Goal: Navigation & Orientation: Understand site structure

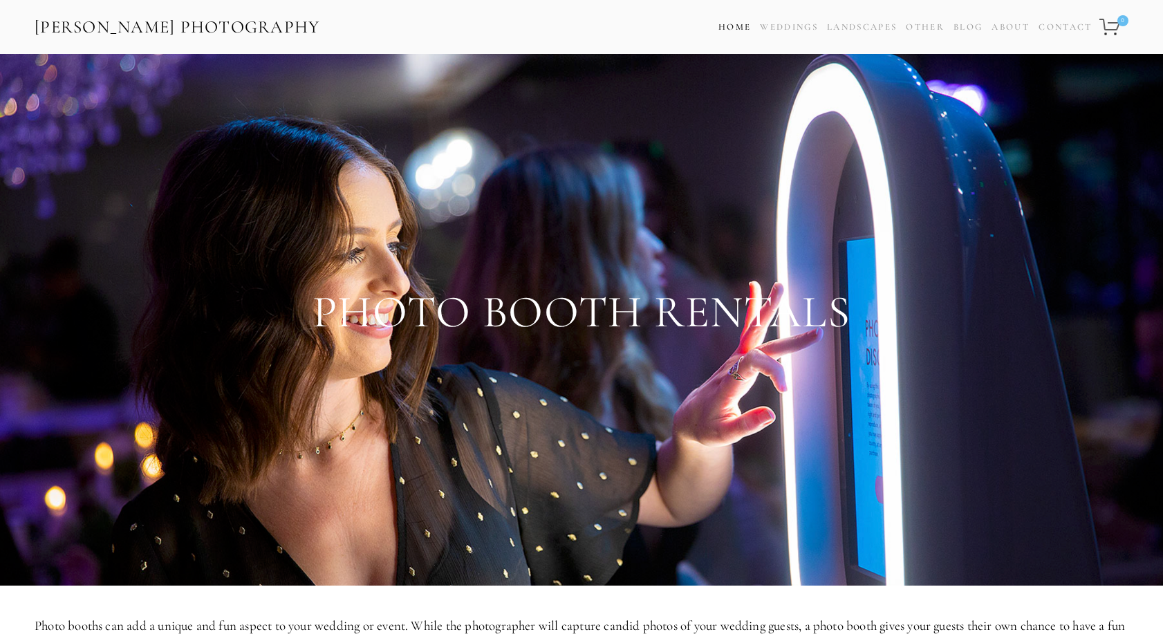
click at [723, 30] on link "Home" at bounding box center [735, 27] width 33 height 20
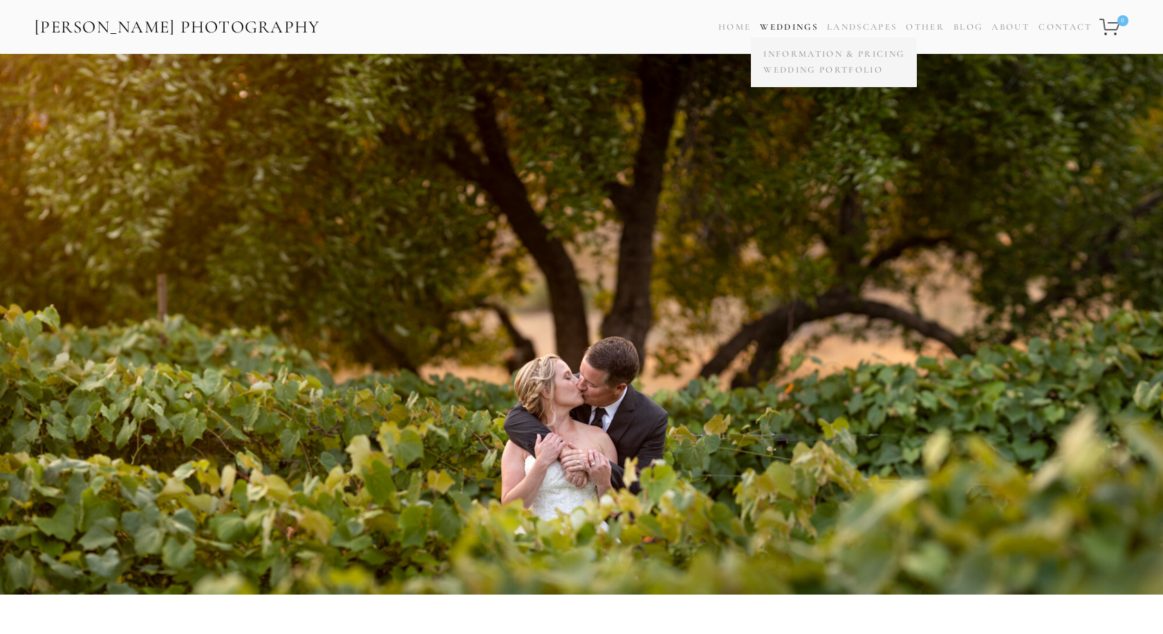
click at [802, 30] on link "Weddings" at bounding box center [789, 26] width 58 height 11
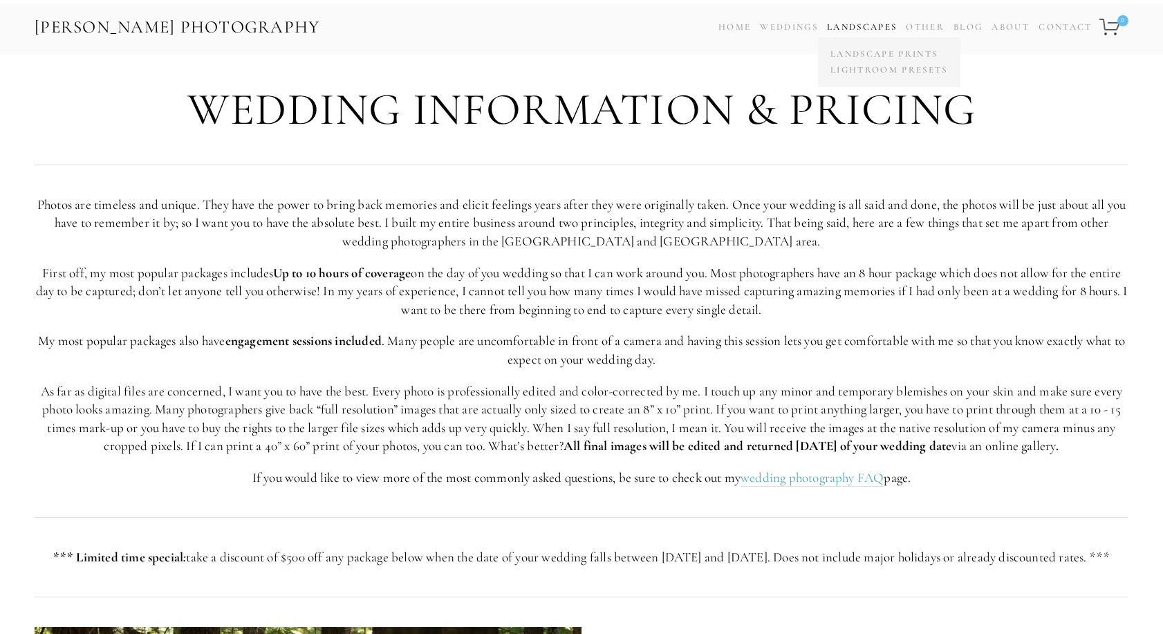
click at [864, 24] on link "Landscapes" at bounding box center [862, 26] width 70 height 11
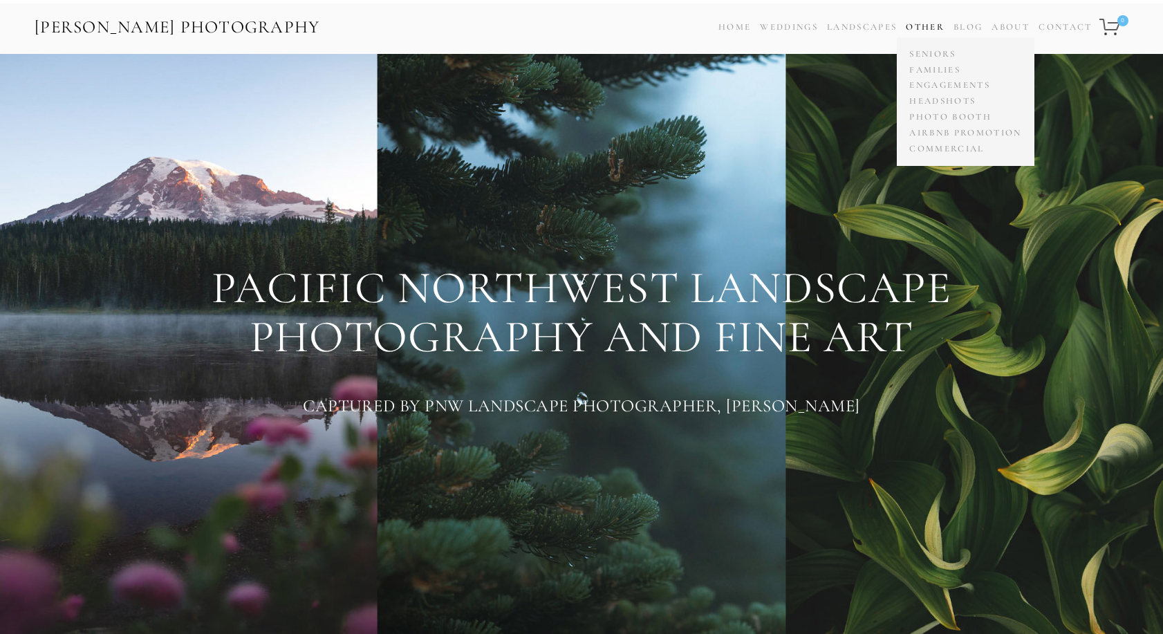
click at [924, 30] on link "Other" at bounding box center [925, 26] width 39 height 11
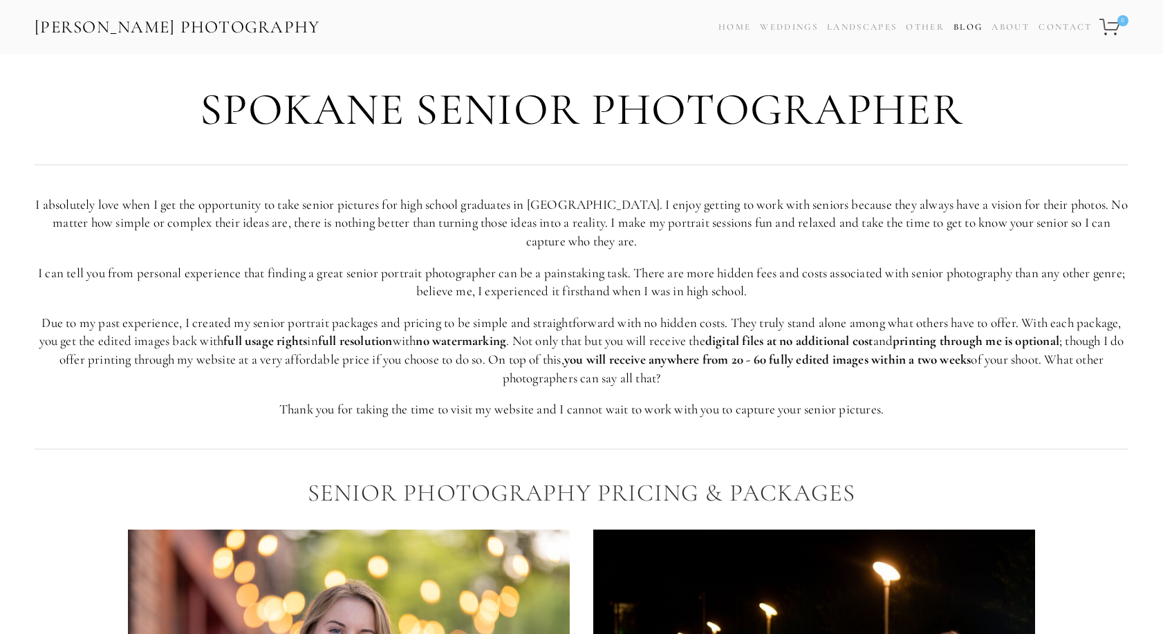
click at [954, 26] on link "Blog" at bounding box center [968, 27] width 29 height 20
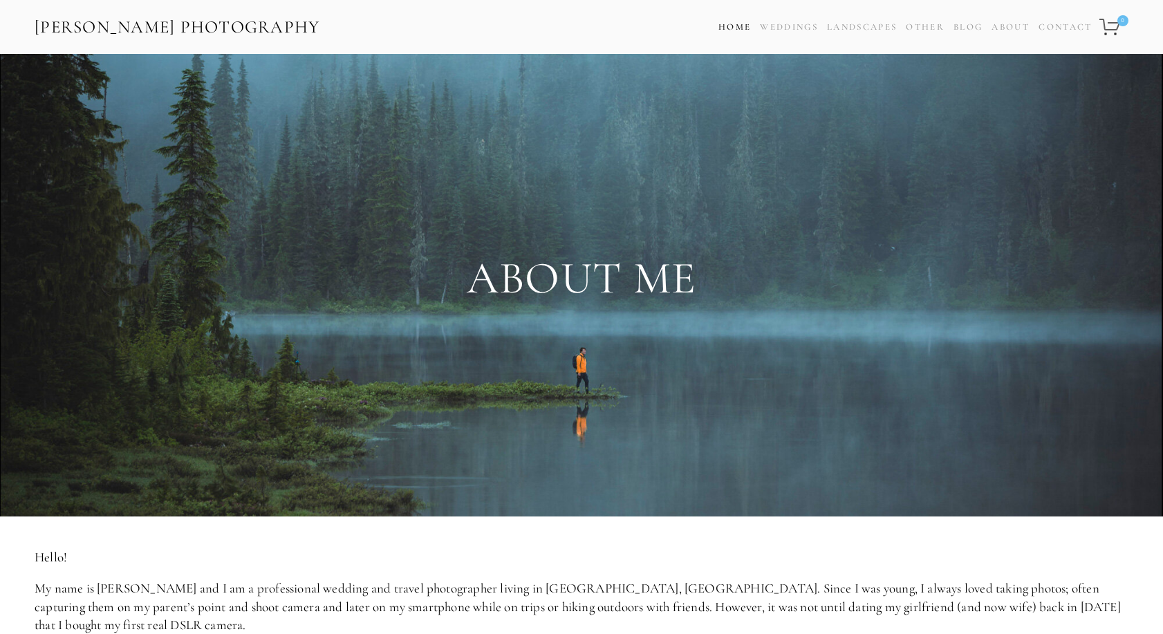
click at [729, 26] on link "Home" at bounding box center [735, 27] width 33 height 20
